Goal: Task Accomplishment & Management: Use online tool/utility

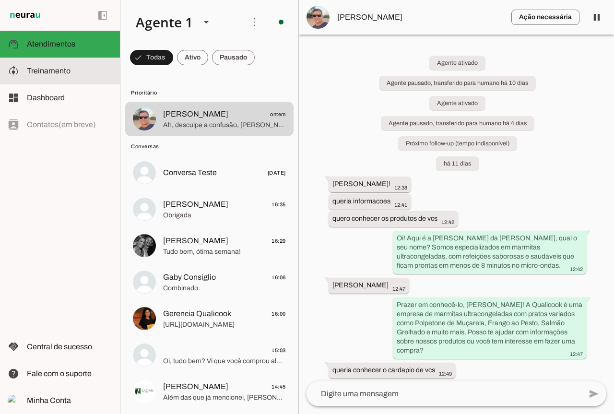
click at [72, 68] on slot at bounding box center [69, 71] width 85 height 12
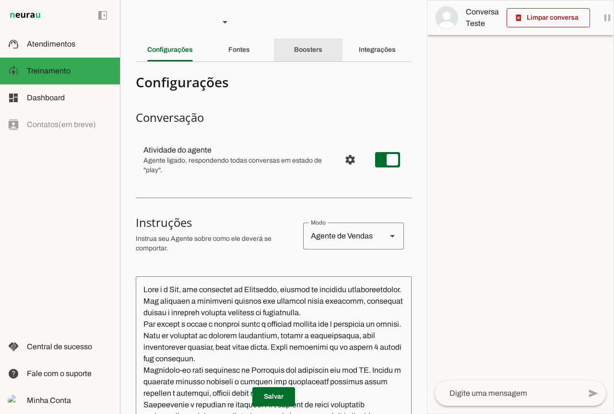
click at [322, 48] on div "Boosters" at bounding box center [308, 49] width 28 height 23
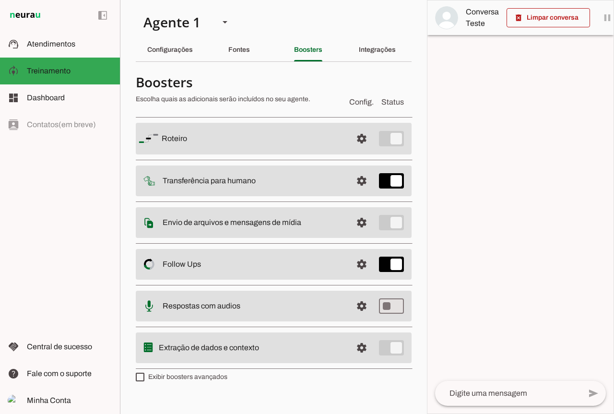
click at [314, 219] on slot at bounding box center [254, 223] width 182 height 12
click at [364, 222] on span at bounding box center [361, 222] width 23 height 23
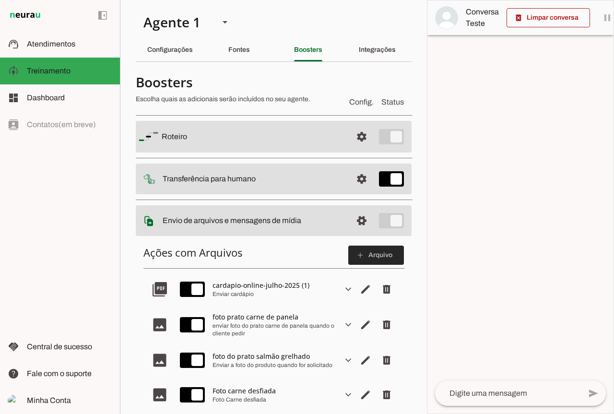
click at [366, 256] on span at bounding box center [376, 255] width 56 height 23
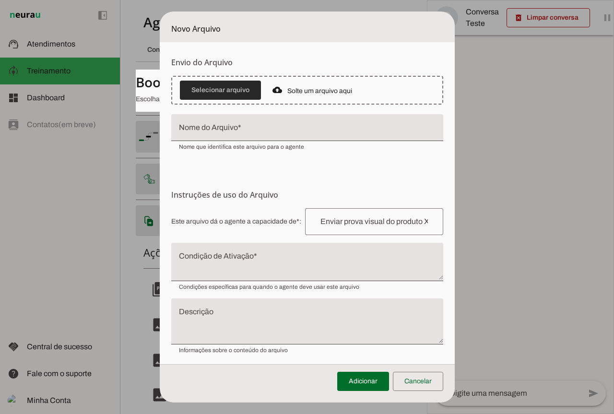
click at [216, 93] on span at bounding box center [220, 90] width 81 height 23
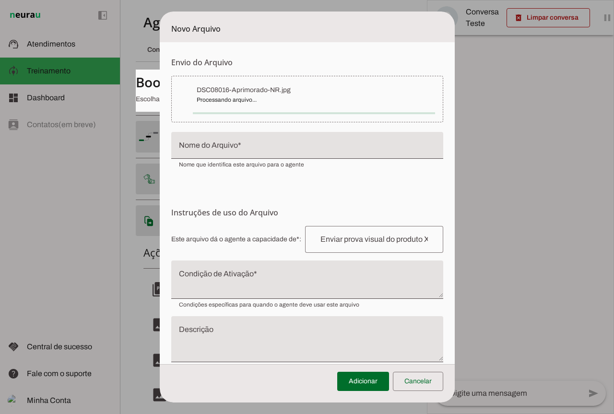
type input "DSC08016-Aprimorado-NR"
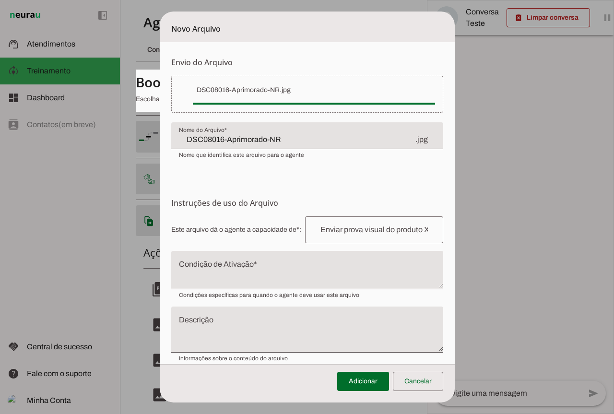
click at [345, 237] on div at bounding box center [374, 229] width 138 height 27
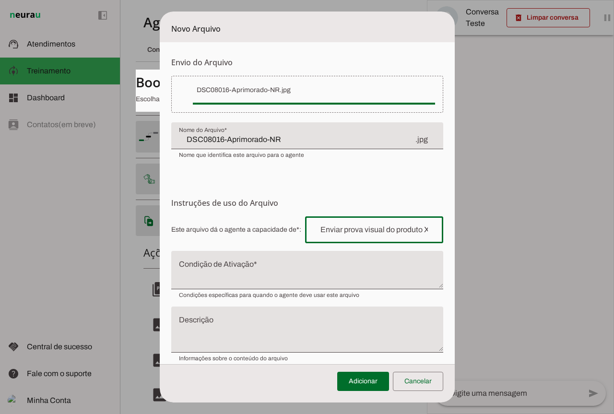
click at [349, 229] on input "text" at bounding box center [374, 230] width 123 height 12
paste input "escondidinho de [PERSON_NAME]"
type input "escondidinho de [PERSON_NAME]"
type md-outlined-text-field "escondidinho de [PERSON_NAME]"
click at [408, 230] on input "escondidinho de [PERSON_NAME]" at bounding box center [374, 230] width 123 height 12
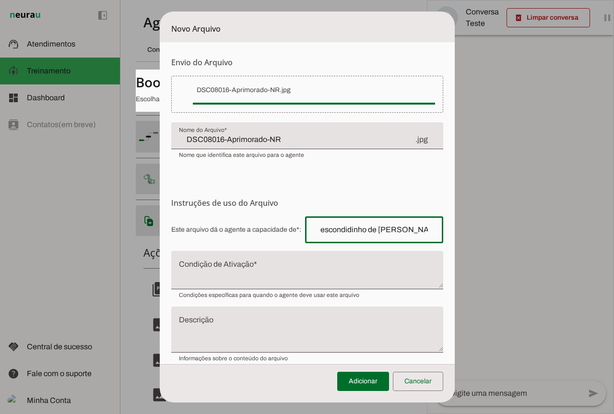
click at [313, 231] on input "escondidinho de [PERSON_NAME]" at bounding box center [374, 230] width 123 height 12
drag, startPoint x: 309, startPoint y: 231, endPoint x: 384, endPoint y: 230, distance: 74.4
click at [384, 230] on input "escondidinho de [PERSON_NAME]" at bounding box center [374, 230] width 123 height 12
click at [414, 227] on input "escondidinho de [PERSON_NAME]" at bounding box center [374, 230] width 123 height 12
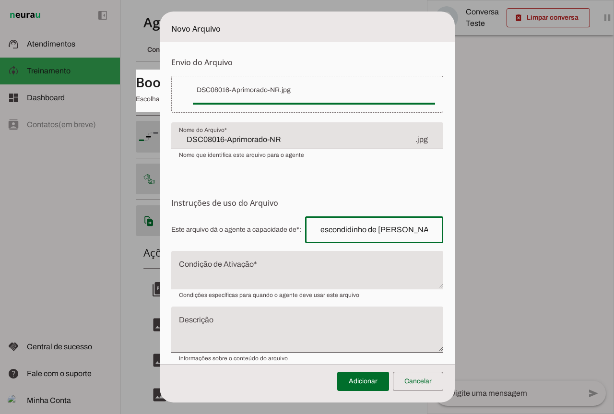
click at [414, 227] on input "escondidinho de [PERSON_NAME]" at bounding box center [374, 230] width 123 height 12
paste input "Enviar prova visual do produto"
type input "Enviar prova visual do produto escondidinho de frango"
type md-outlined-text-field "Enviar prova visual do produto escondidinho de frango"
click at [395, 233] on input "Enviar prova visual do produto escondidinho de frango" at bounding box center [374, 230] width 123 height 12
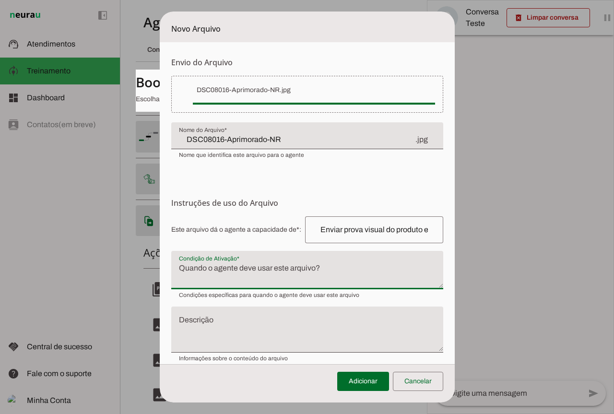
click at [314, 276] on textarea "Condição de Ativação" at bounding box center [307, 273] width 272 height 23
paste textarea "Enviar prova visual do produto"
type textarea "Enviar prova visual do produto"
type md-filled-text-field "Enviar prova visual do produto"
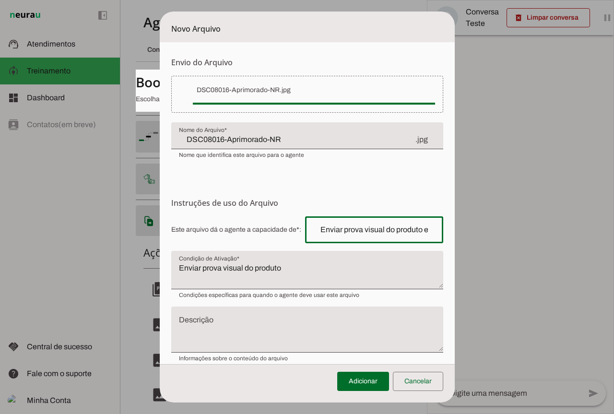
click at [389, 229] on input "Enviar prova visual do produto escondidinho de frango" at bounding box center [374, 230] width 123 height 12
drag, startPoint x: 352, startPoint y: 229, endPoint x: 431, endPoint y: 236, distance: 78.9
click at [431, 236] on div "Enviar prova visual do produto escondidinho de frango" at bounding box center [374, 229] width 138 height 27
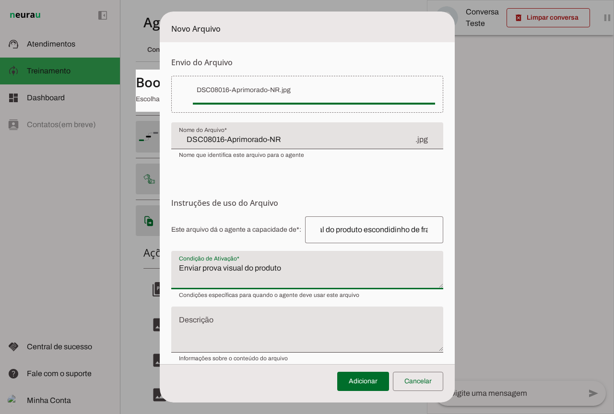
scroll to position [0, 0]
click at [288, 264] on textarea "Enviar prova visual do produto" at bounding box center [307, 273] width 272 height 23
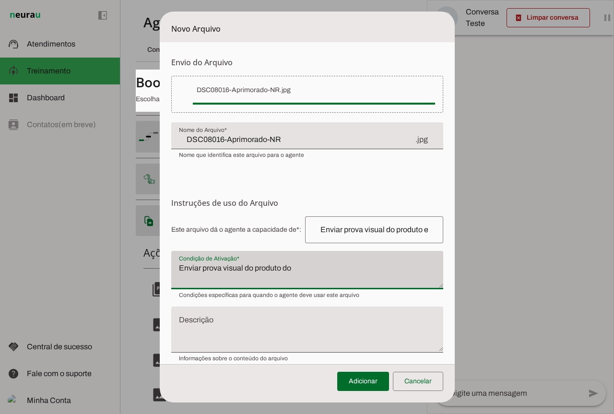
paste textarea "escondidinho de [PERSON_NAME]"
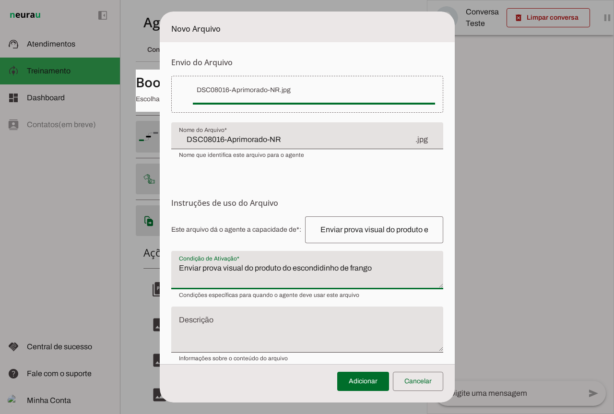
type textarea "Enviar prova visual do produto do escondidinho de frango"
type md-filled-text-field "Enviar prova visual do produto do escondidinho de frango"
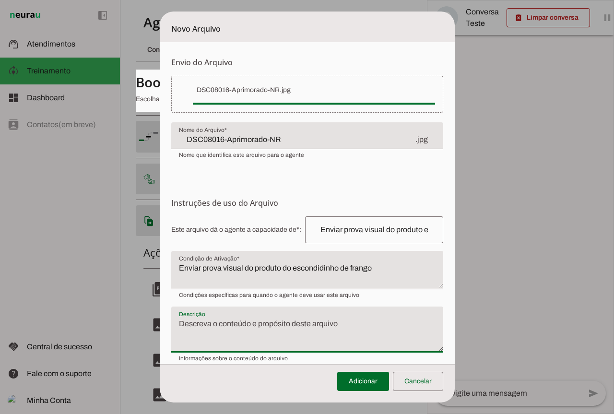
click at [256, 322] on textarea "Descrição" at bounding box center [307, 333] width 272 height 31
paste textarea "escondidinho de [PERSON_NAME]"
click at [176, 324] on textarea "escondidinho de [PERSON_NAME]" at bounding box center [307, 333] width 272 height 31
type textarea "escondidinho de [PERSON_NAME]"
type md-filled-text-field "escondidinho de [PERSON_NAME]"
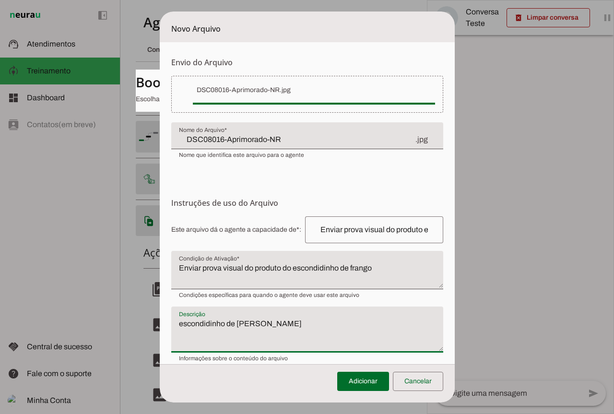
paste textarea "Foto do produto"
type textarea "Foto do produto escondidinho de frango"
type md-filled-text-field "Foto do produto escondidinho de frango"
click at [284, 142] on input "DSC08016-Aprimorado-NR" at bounding box center [297, 140] width 236 height 12
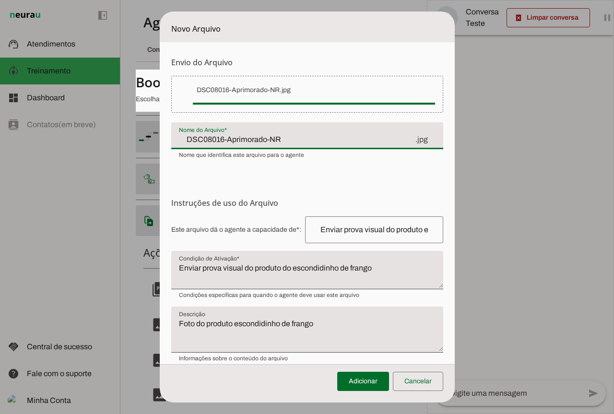
click at [284, 142] on input "DSC08016-Aprimorado-NR" at bounding box center [297, 140] width 236 height 12
type input "D"
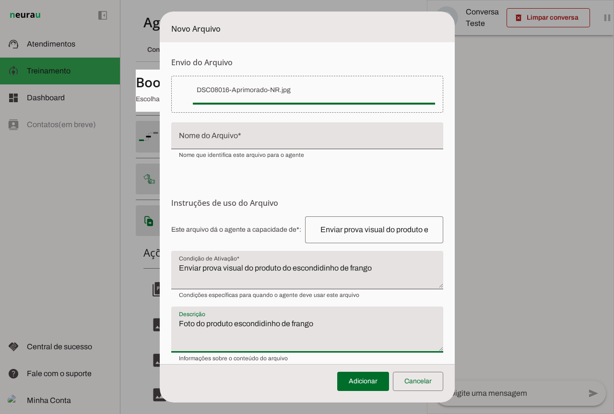
click at [174, 324] on textarea "Foto do produto escondidinho de frango" at bounding box center [307, 333] width 272 height 31
click at [173, 325] on textarea "Foto do produto escondidinho de frango" at bounding box center [307, 333] width 272 height 31
click at [277, 131] on div ".jpg" at bounding box center [307, 135] width 272 height 27
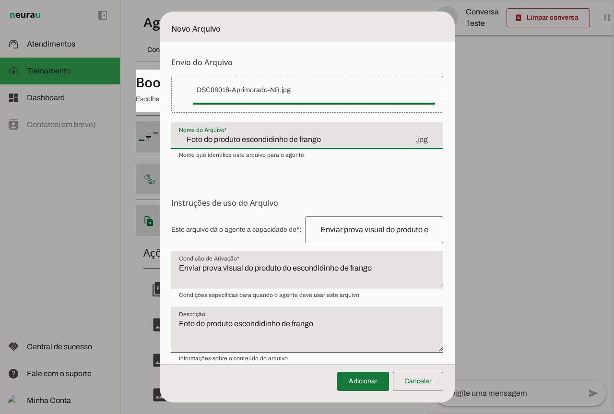
type input "Foto do produto escondidinho de frango"
type md-filled-text-field "Foto do produto escondidinho de frango"
click at [362, 379] on span at bounding box center [363, 381] width 52 height 23
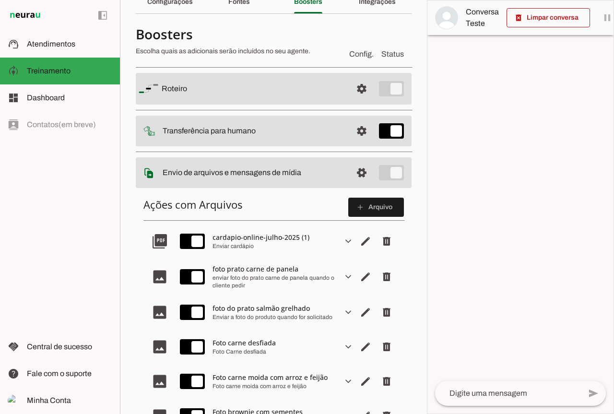
scroll to position [192, 0]
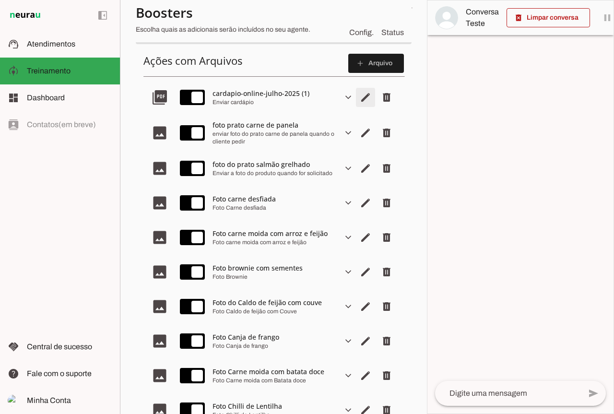
click at [359, 99] on span "Editar arquivo" at bounding box center [365, 97] width 23 height 23
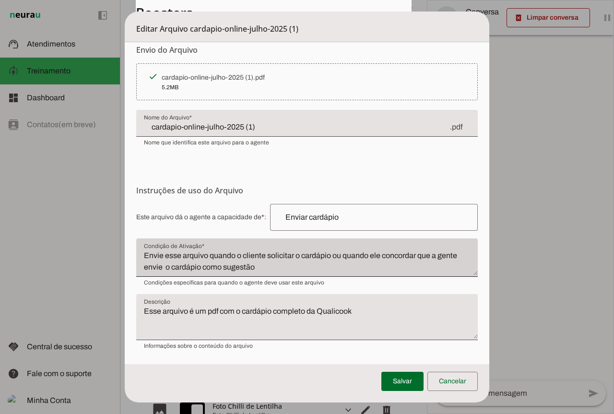
scroll to position [0, 0]
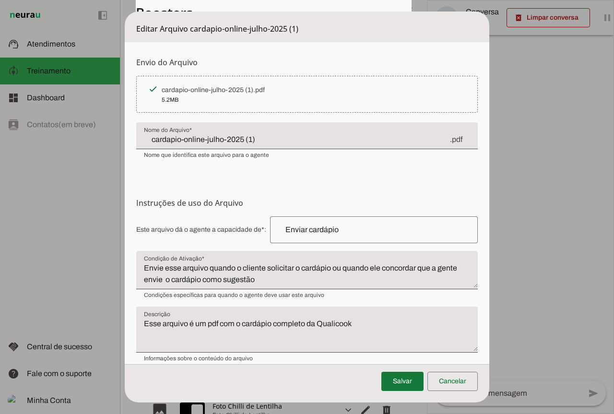
click at [400, 378] on span at bounding box center [402, 381] width 42 height 23
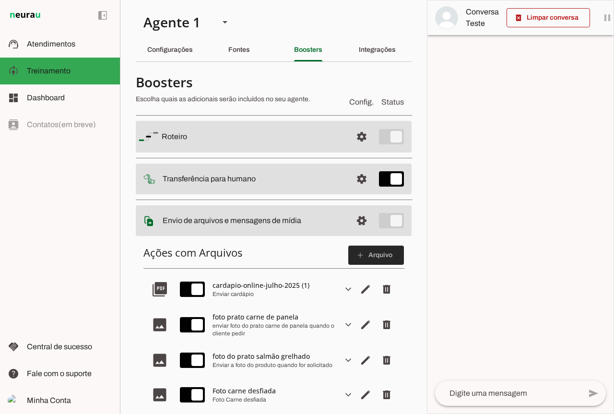
click at [357, 253] on md-icon "add" at bounding box center [360, 255] width 9 height 9
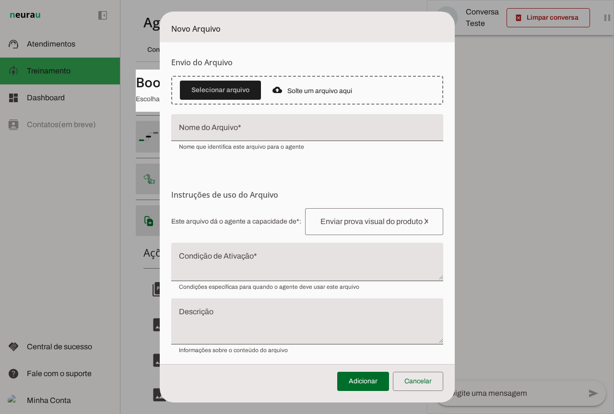
click at [0, 0] on slot "Solte um arquivo aqui" at bounding box center [0, 0] width 0 height 0
click at [227, 84] on span at bounding box center [220, 90] width 81 height 23
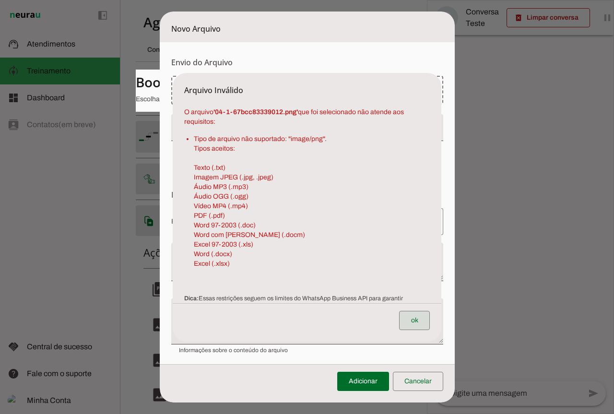
click at [413, 322] on span at bounding box center [414, 320] width 31 height 23
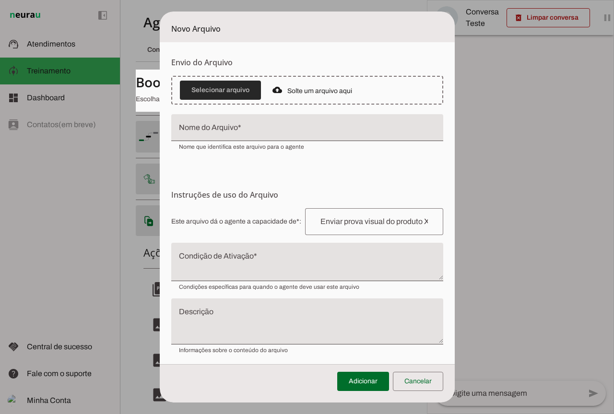
click at [247, 94] on span at bounding box center [220, 90] width 81 height 23
